Goal: Task Accomplishment & Management: Manage account settings

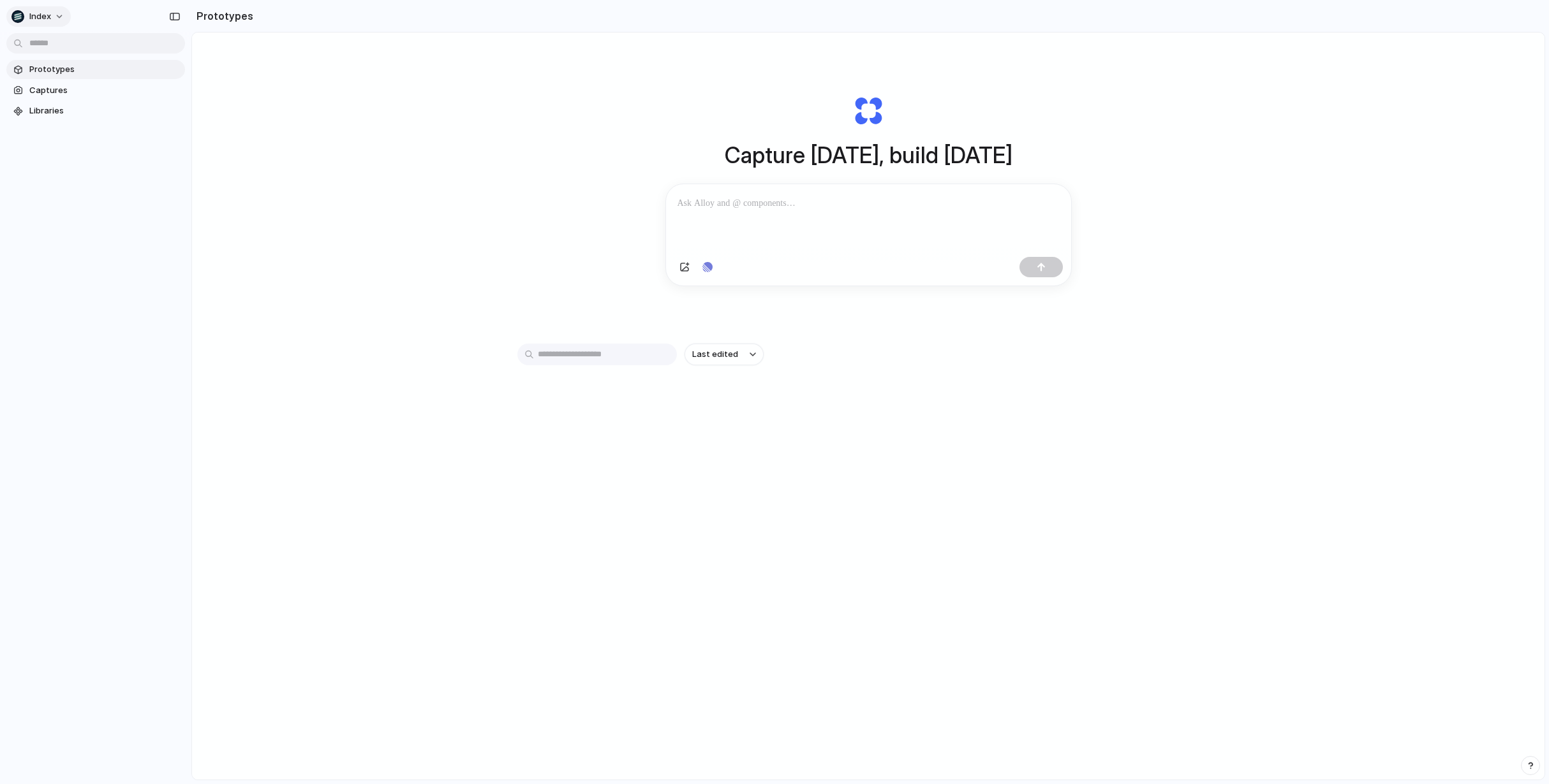
click at [52, 23] on button "Index" at bounding box center [38, 16] width 65 height 21
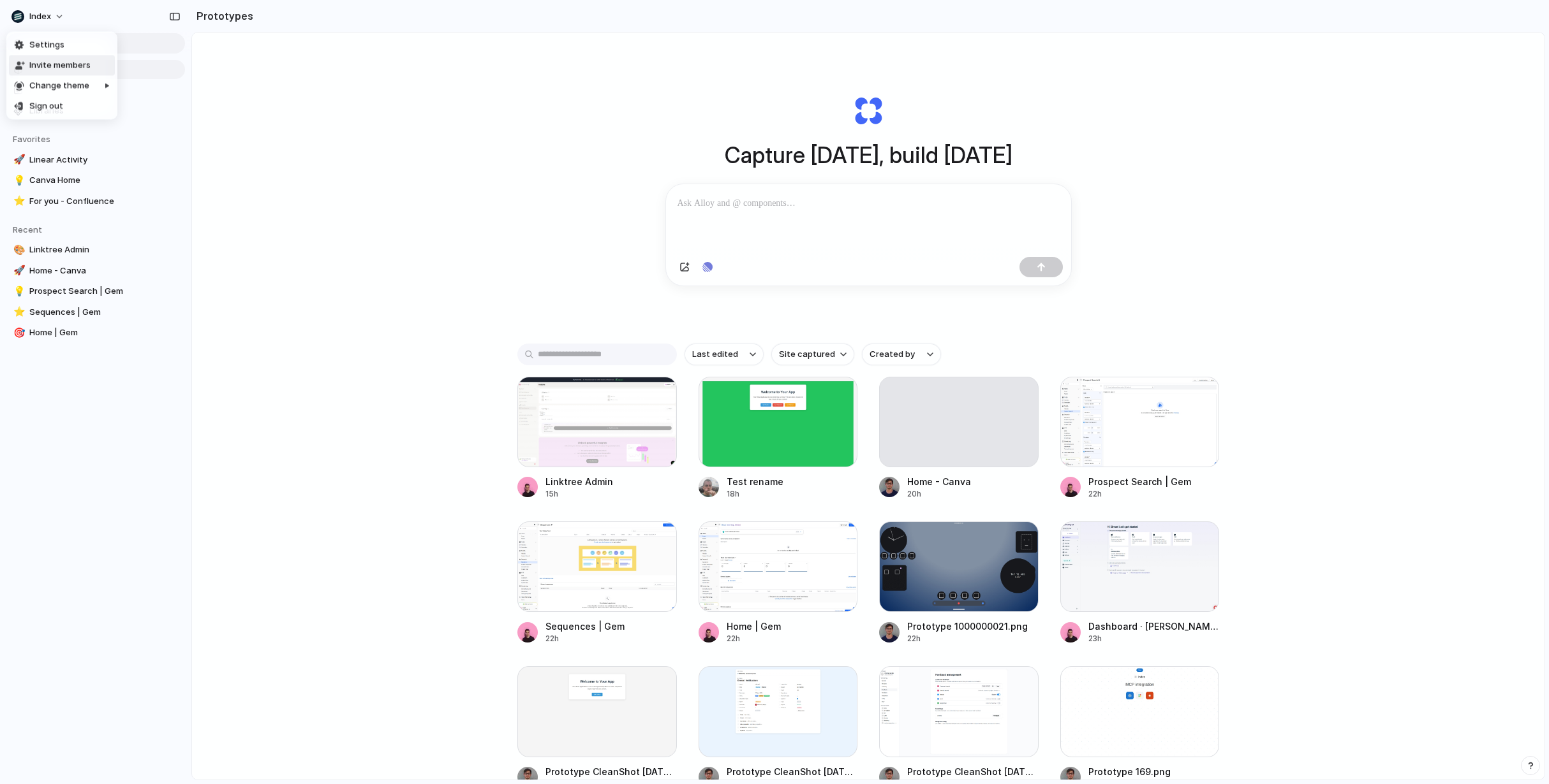
click at [46, 61] on span "Invite members" at bounding box center [60, 65] width 61 height 13
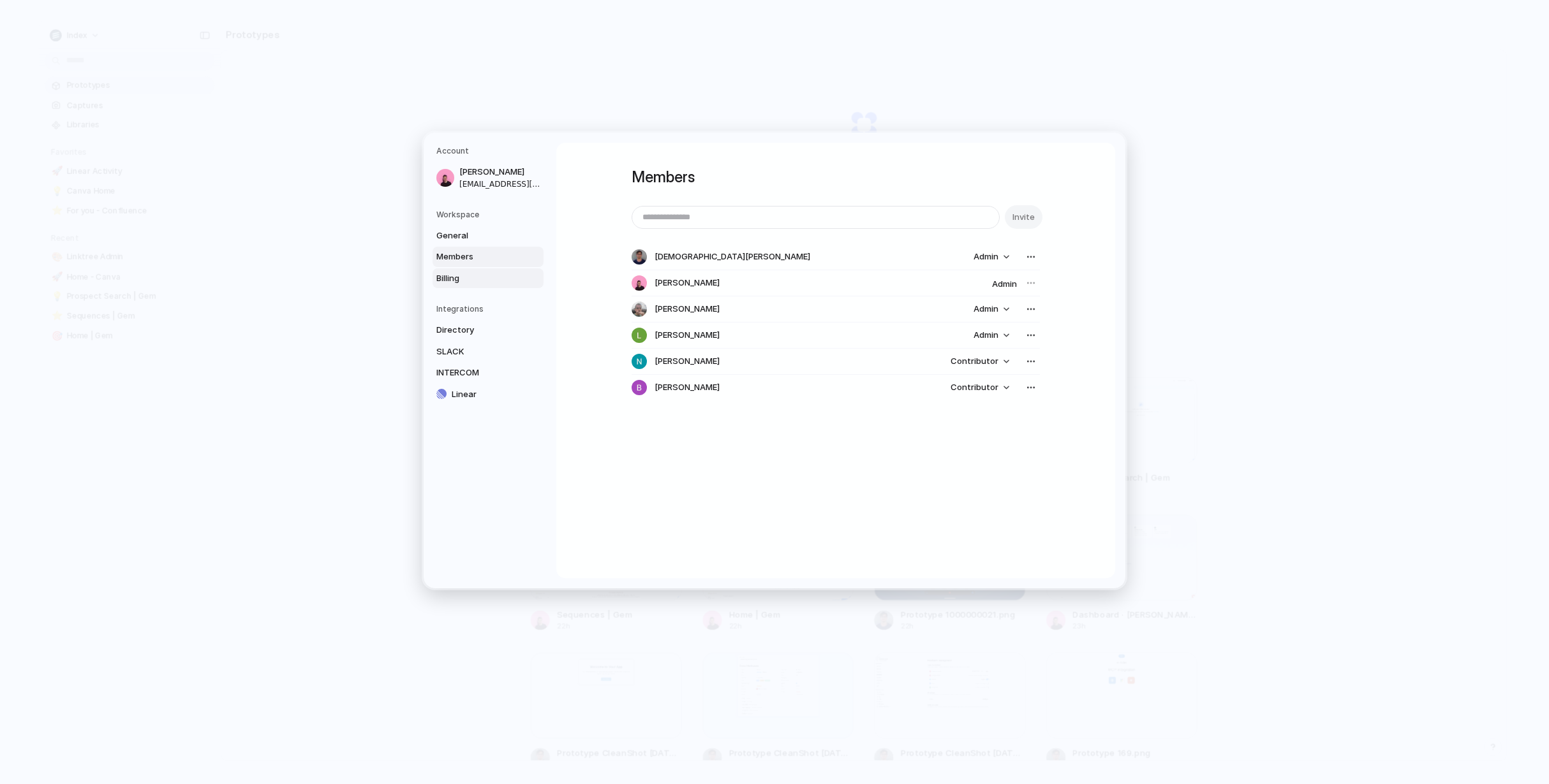
click at [454, 272] on link "Billing" at bounding box center [488, 279] width 111 height 21
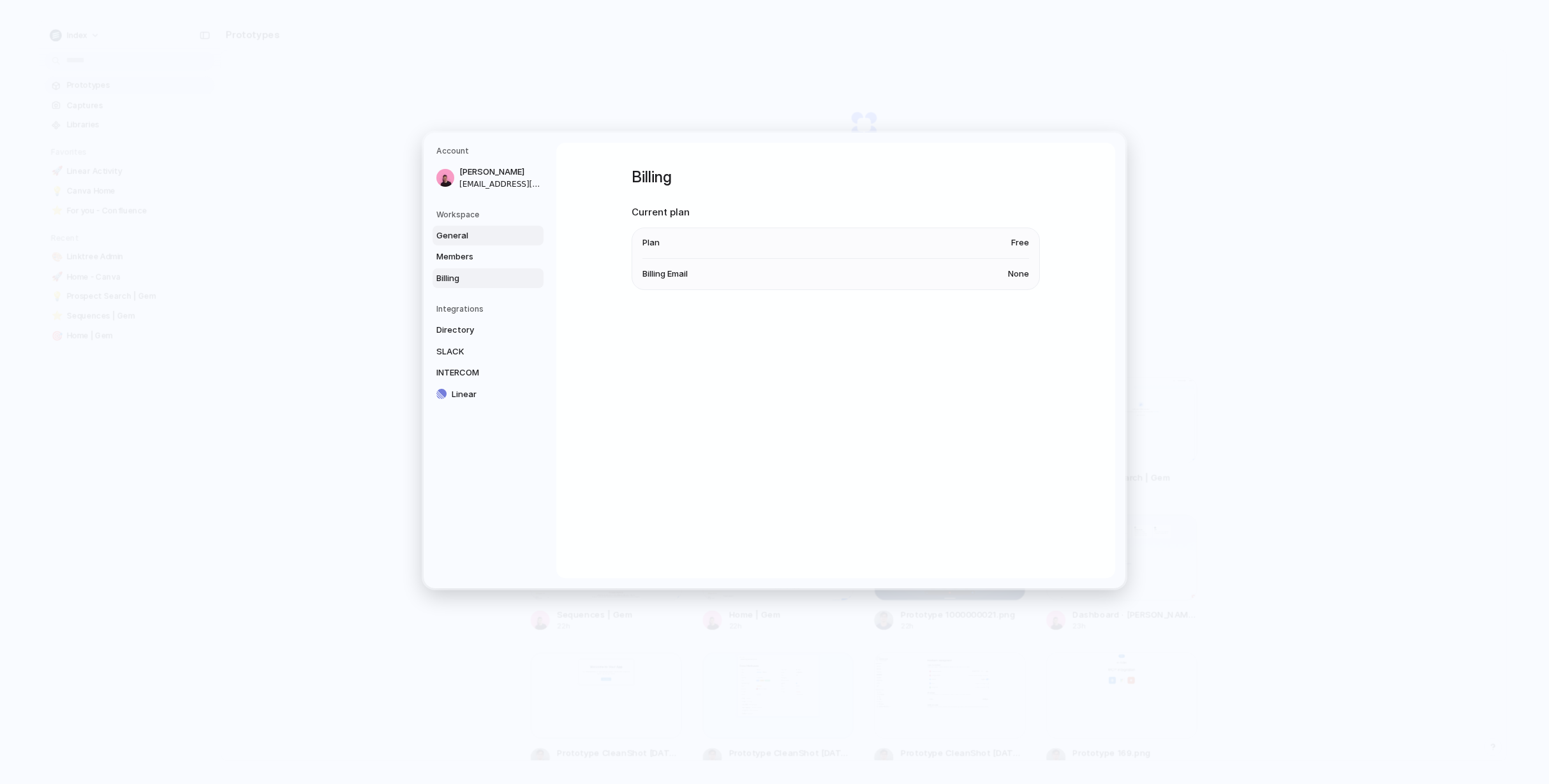
click at [460, 237] on span "General" at bounding box center [476, 235] width 81 height 13
click at [463, 250] on link "Members" at bounding box center [488, 256] width 111 height 21
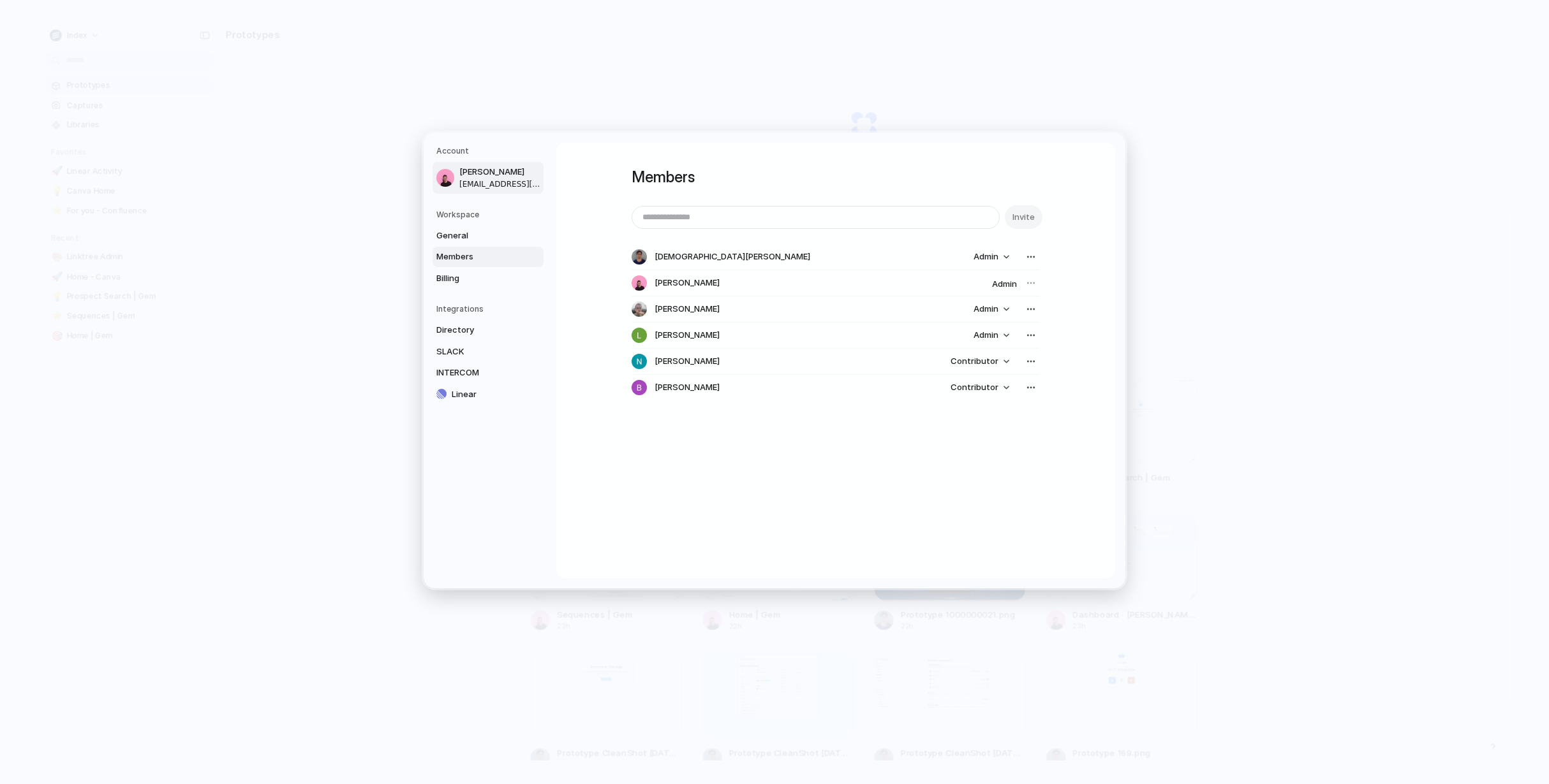
click at [462, 179] on span "[EMAIL_ADDRESS][DOMAIN_NAME]" at bounding box center [500, 184] width 81 height 12
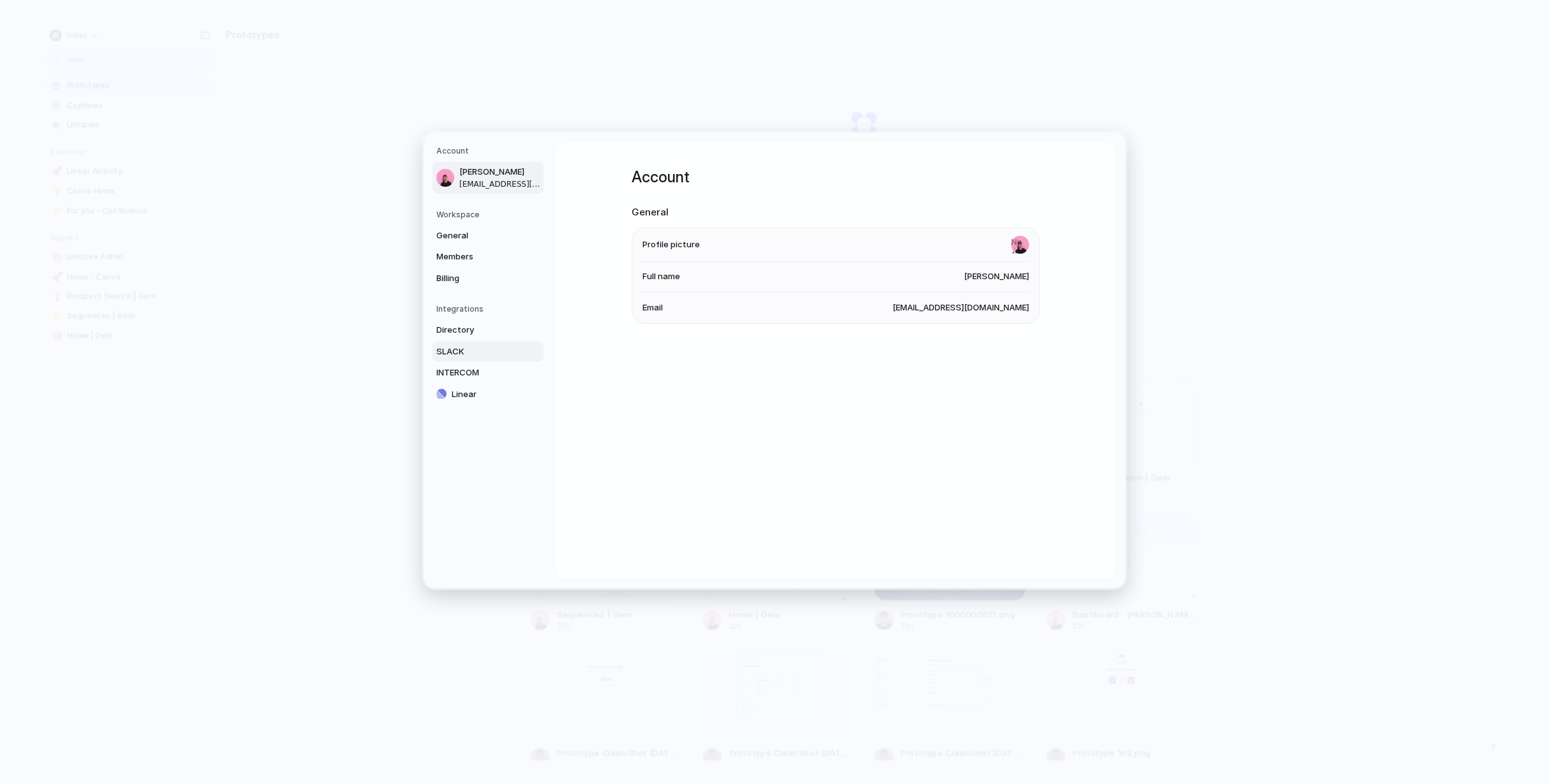
click at [465, 354] on span "SLACK" at bounding box center [476, 351] width 81 height 13
click at [464, 366] on link "INTERCOM" at bounding box center [488, 373] width 111 height 21
click at [464, 389] on span "Linear" at bounding box center [492, 394] width 81 height 13
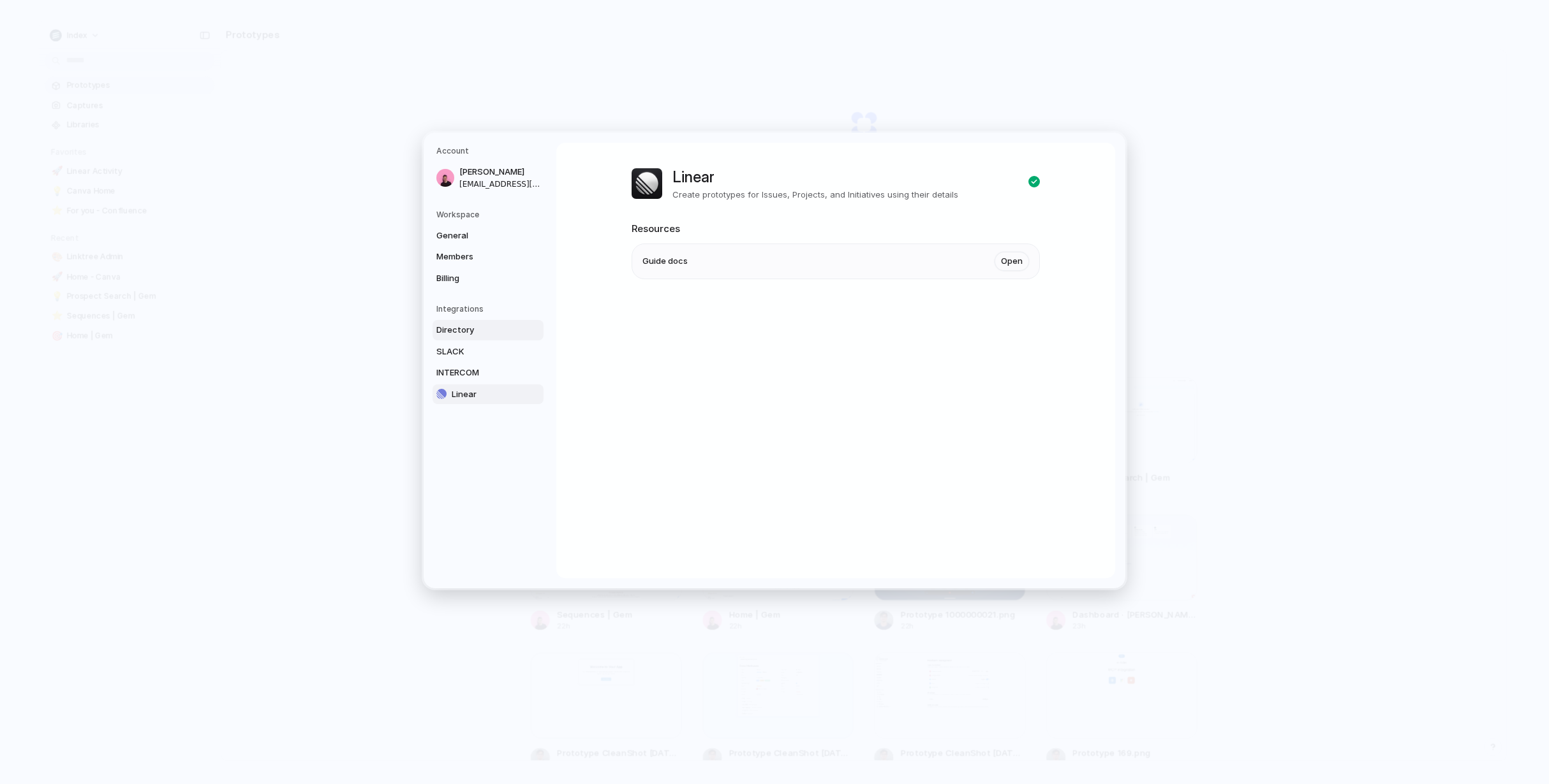
click at [464, 339] on link "Directory" at bounding box center [488, 330] width 111 height 21
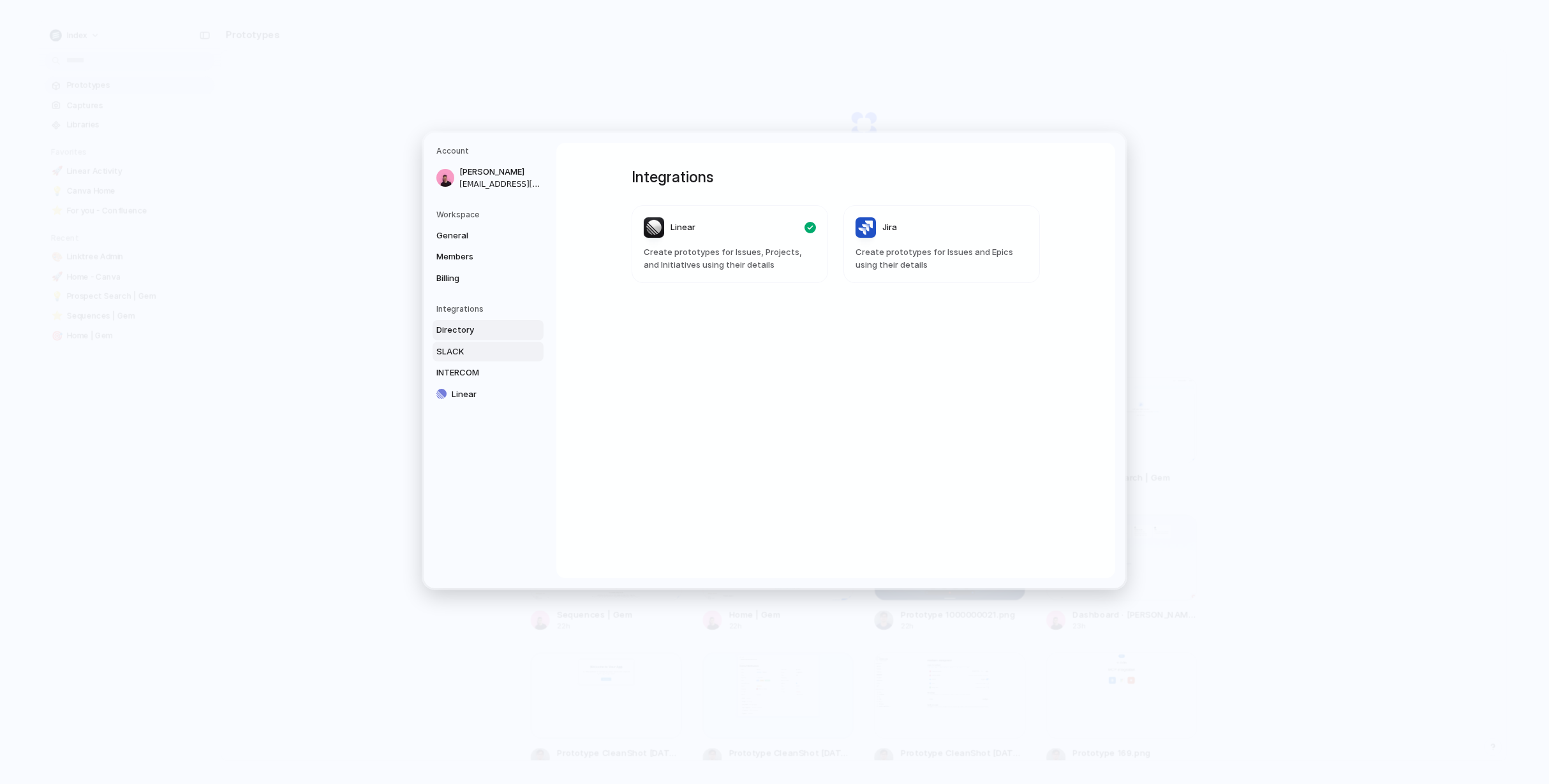
click at [464, 352] on span "SLACK" at bounding box center [476, 351] width 81 height 13
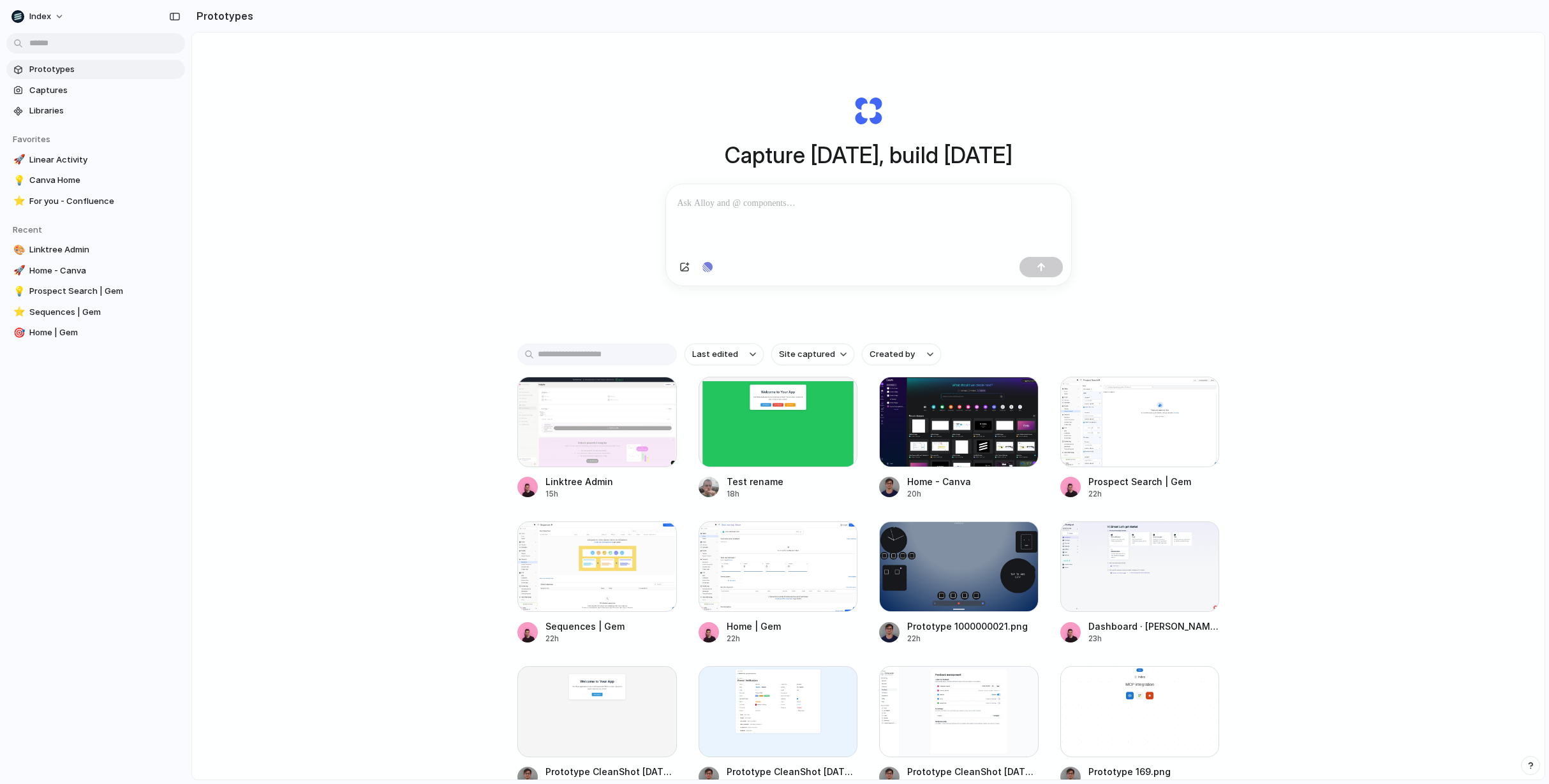
click at [581, 222] on div "Capture [DATE], build [DATE] Clone web app Clone screenshot Start from existing…" at bounding box center [869, 440] width 1353 height 814
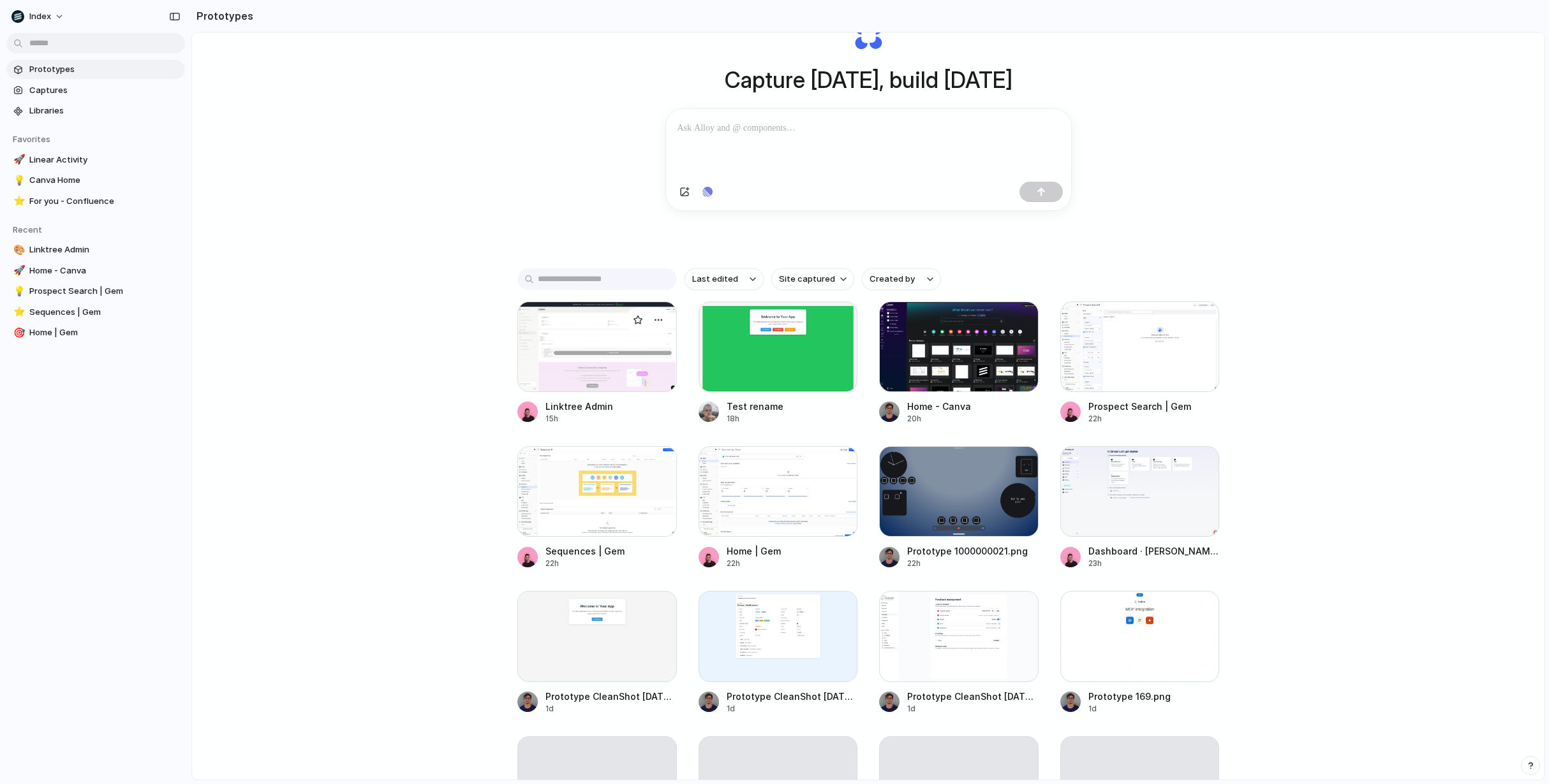
scroll to position [83, 0]
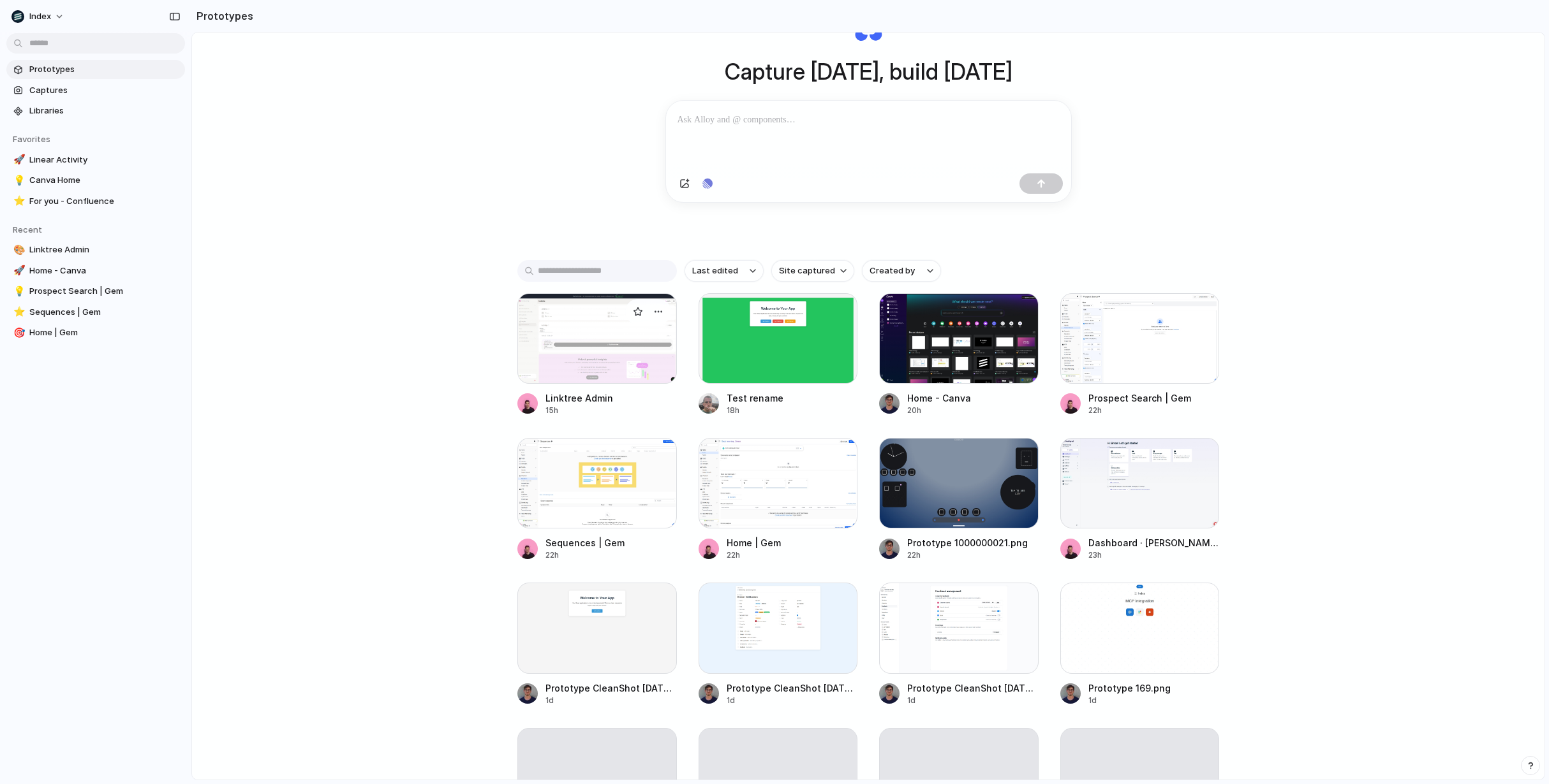
click at [578, 337] on div at bounding box center [597, 339] width 159 height 90
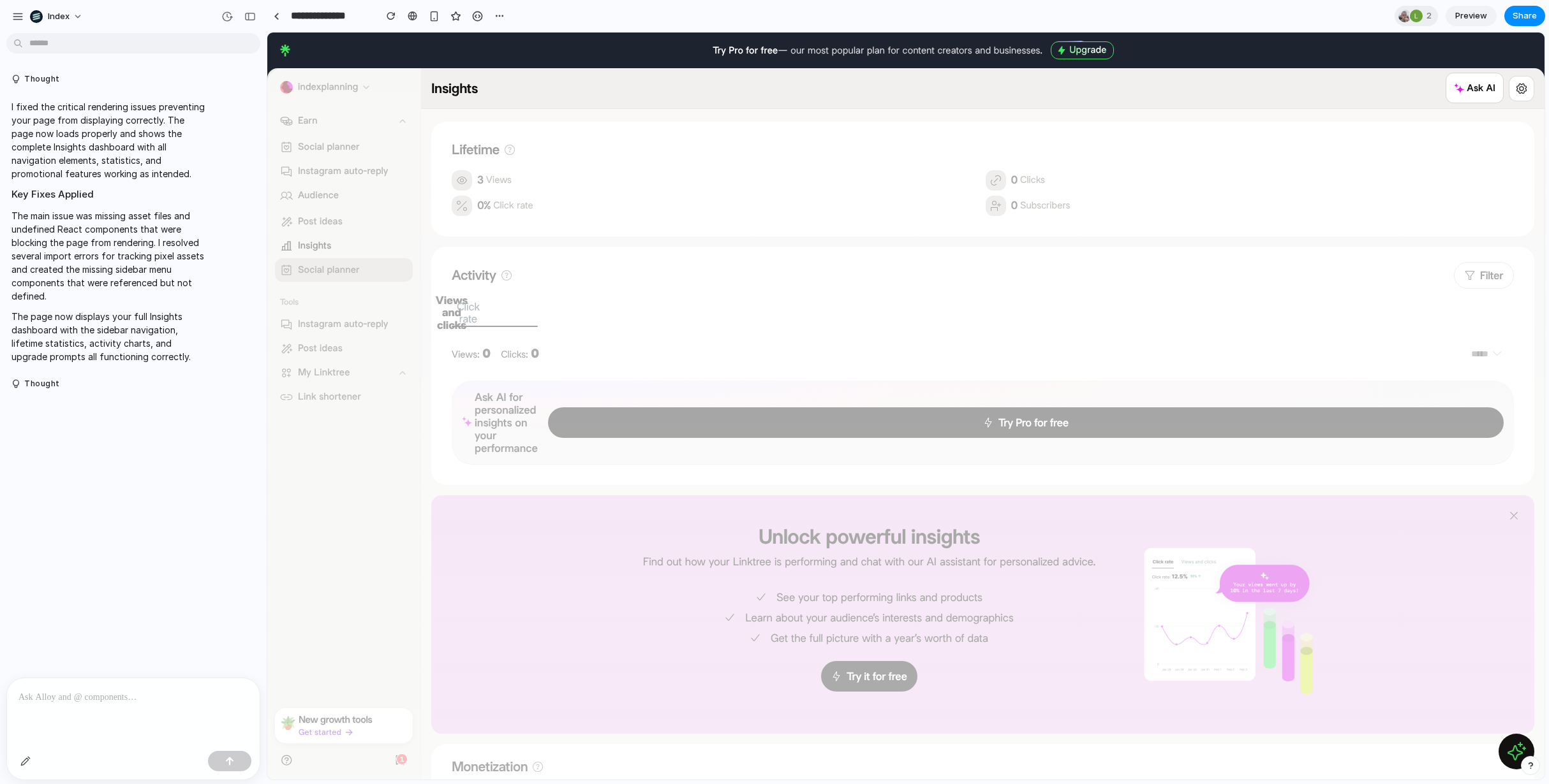
drag, startPoint x: 552, startPoint y: 199, endPoint x: 705, endPoint y: 569, distance: 400.4
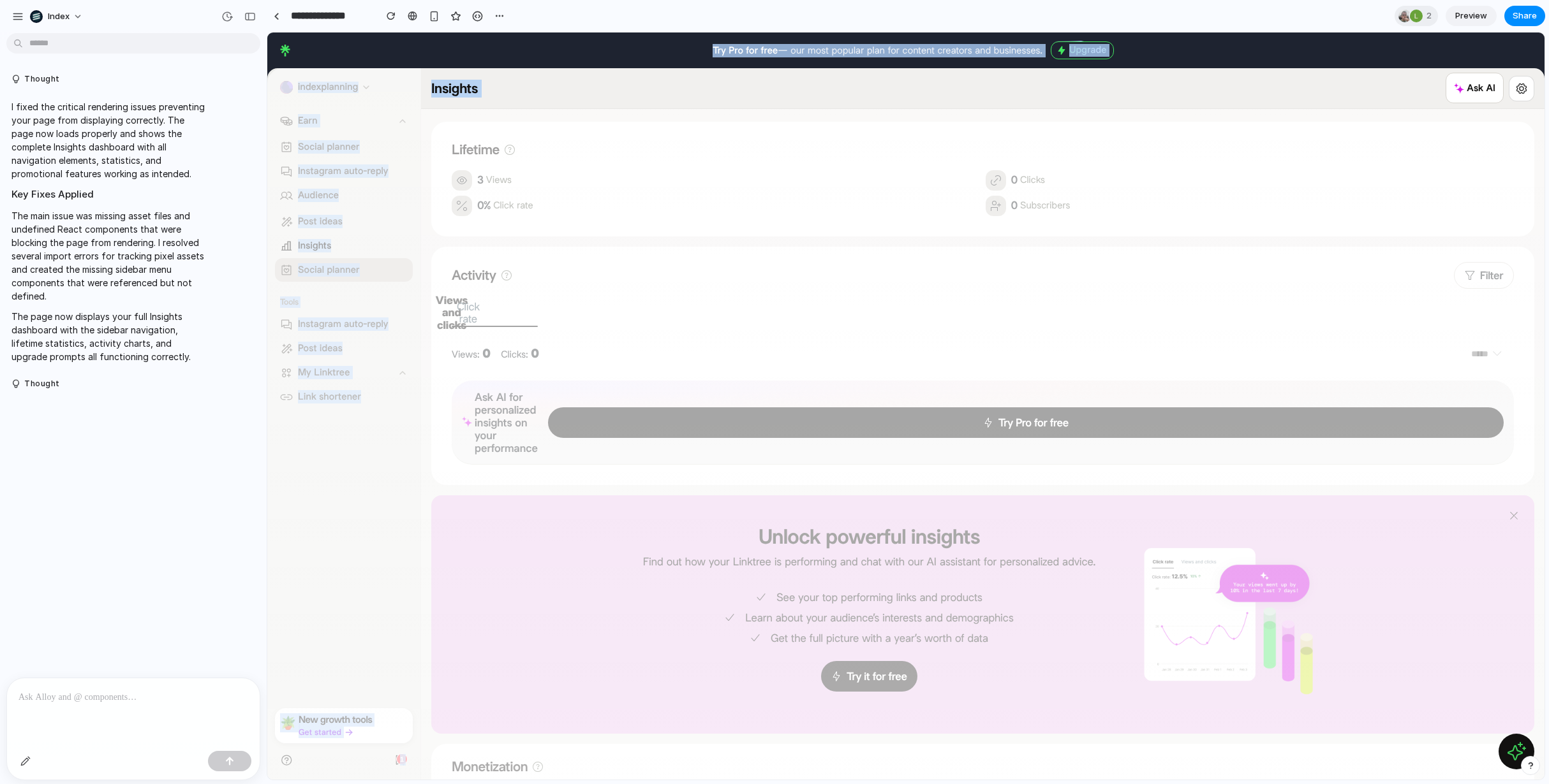
drag, startPoint x: 691, startPoint y: 43, endPoint x: 1203, endPoint y: 87, distance: 513.9
click at [1203, 87] on header "Insights Last 7 days Ask AI Try Pro for free" at bounding box center [983, 89] width 1123 height 41
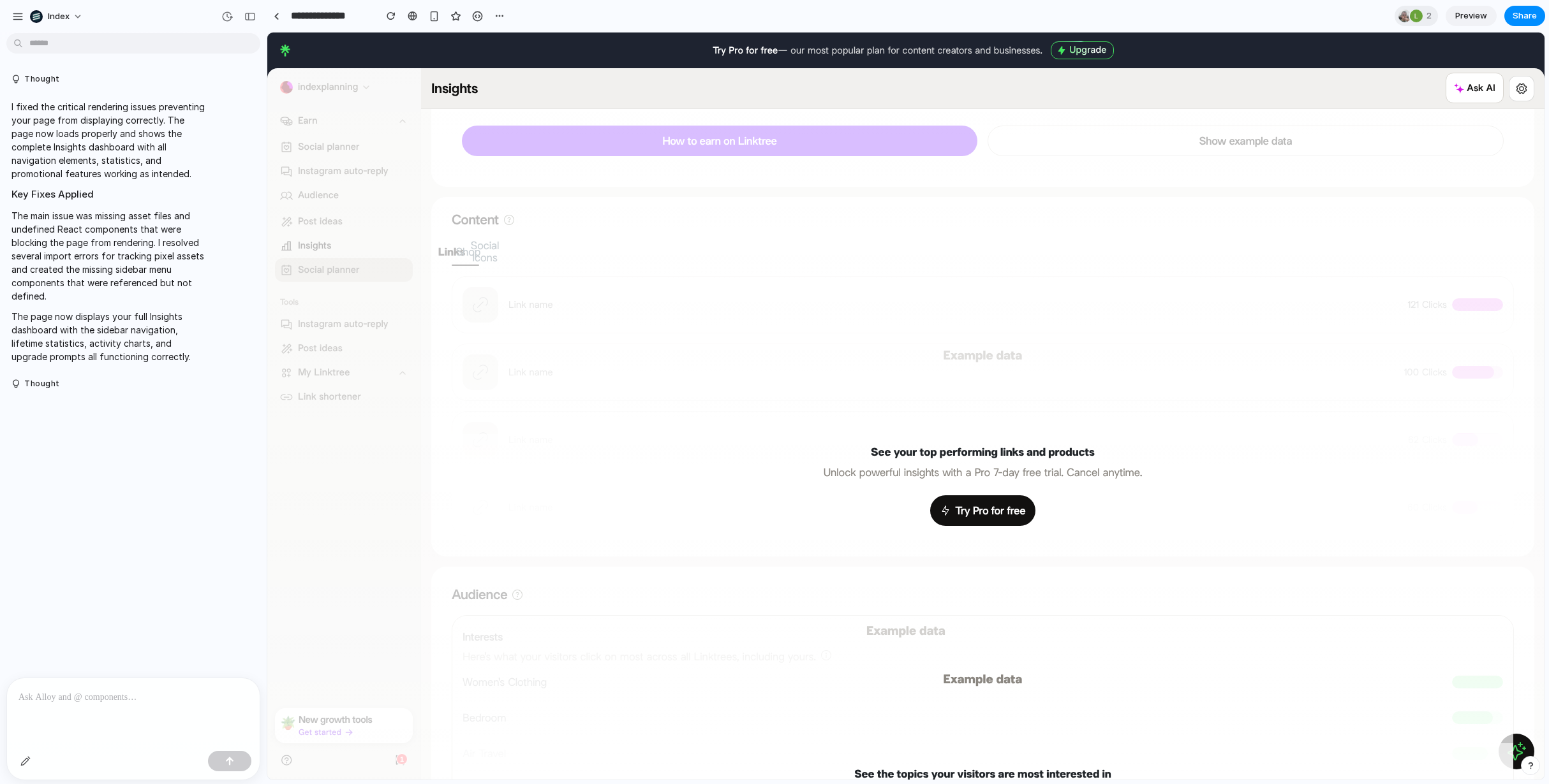
scroll to position [1268, 0]
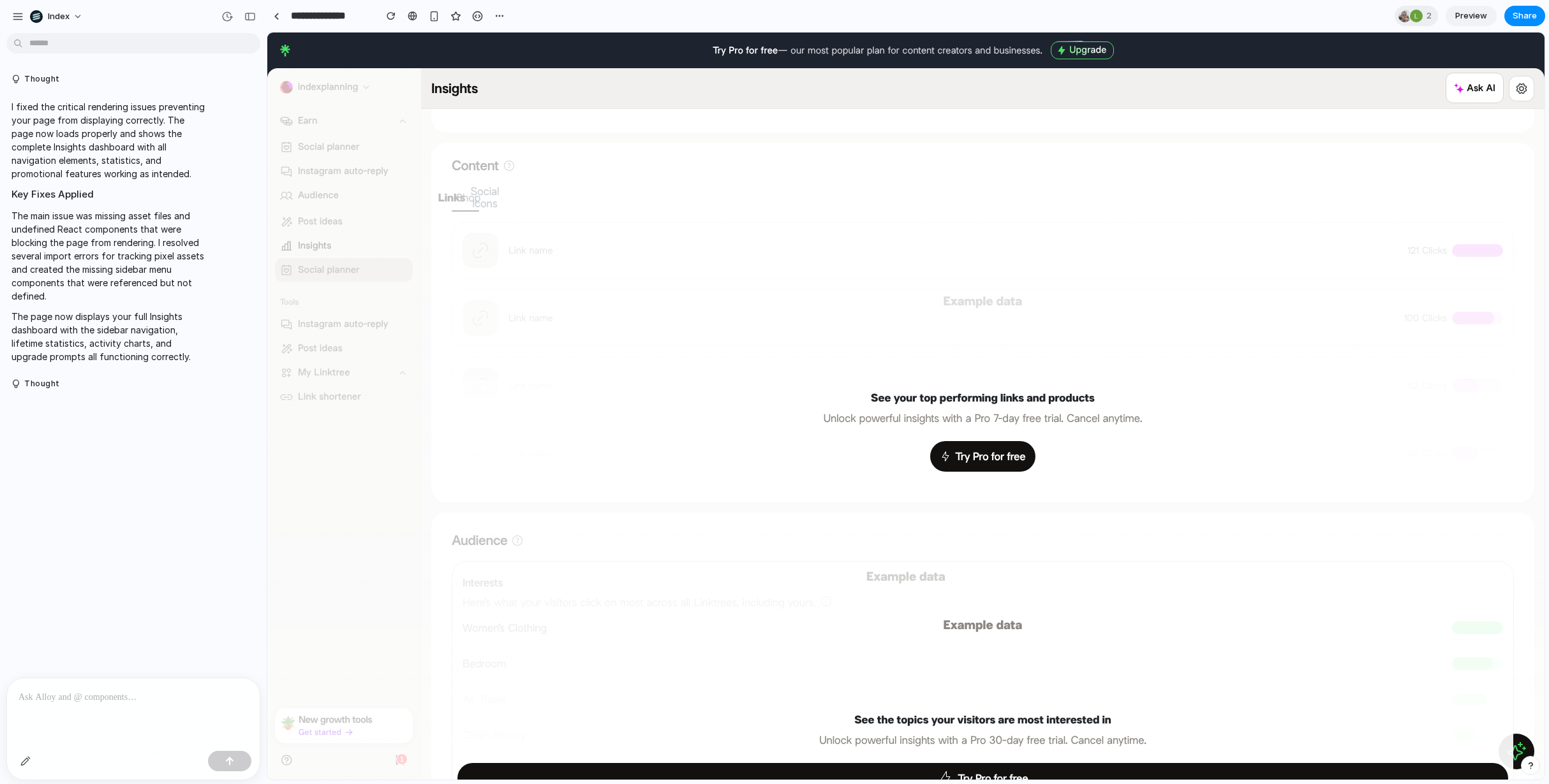
click at [1506, 743] on icon at bounding box center [1516, 752] width 21 height 21
click at [1378, 648] on div "Example data See the topics your visitors are most interested in Unlock powerfu…" at bounding box center [983, 688] width 1061 height 254
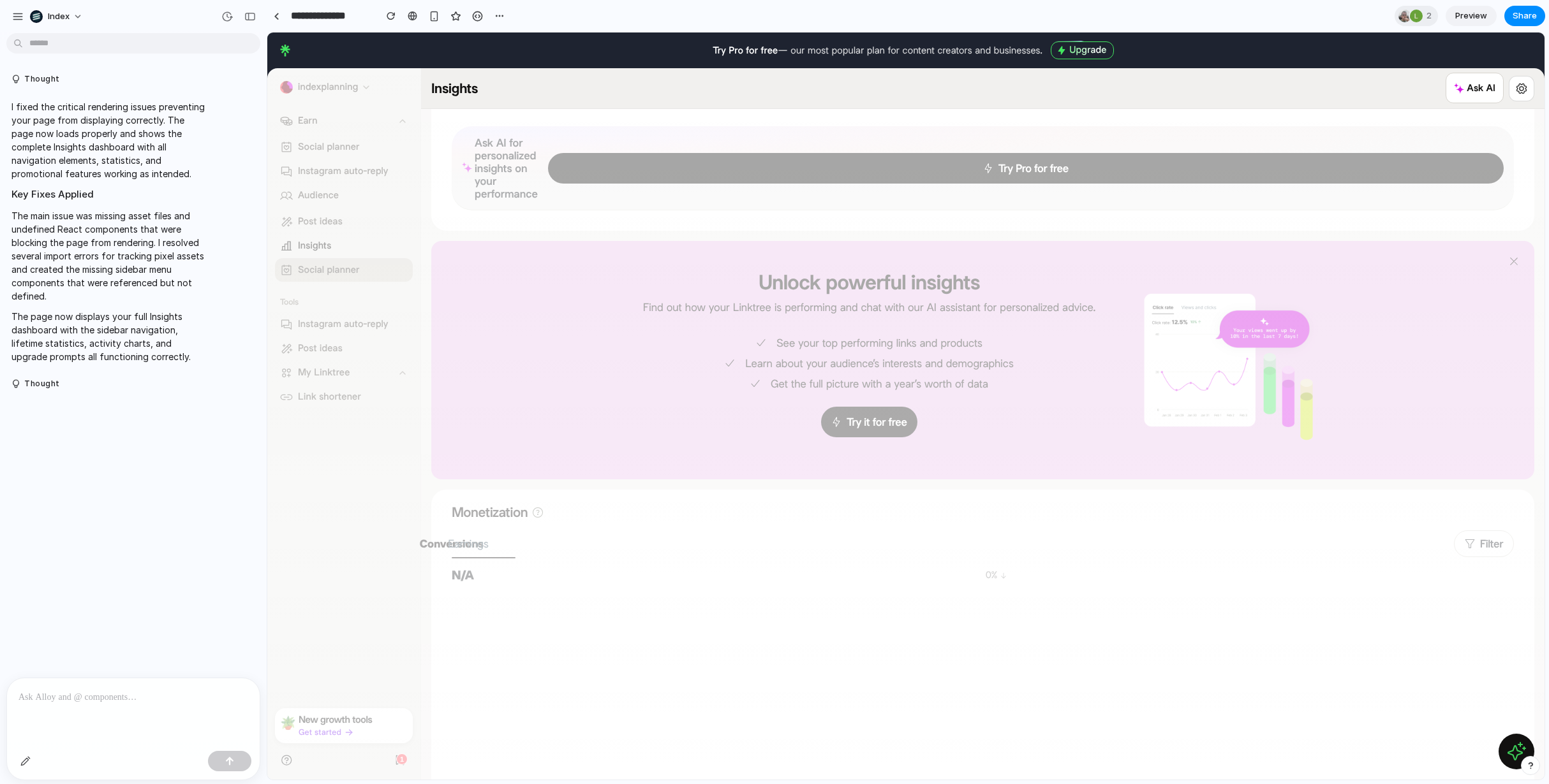
scroll to position [0, 0]
